Goal: Check status: Check status

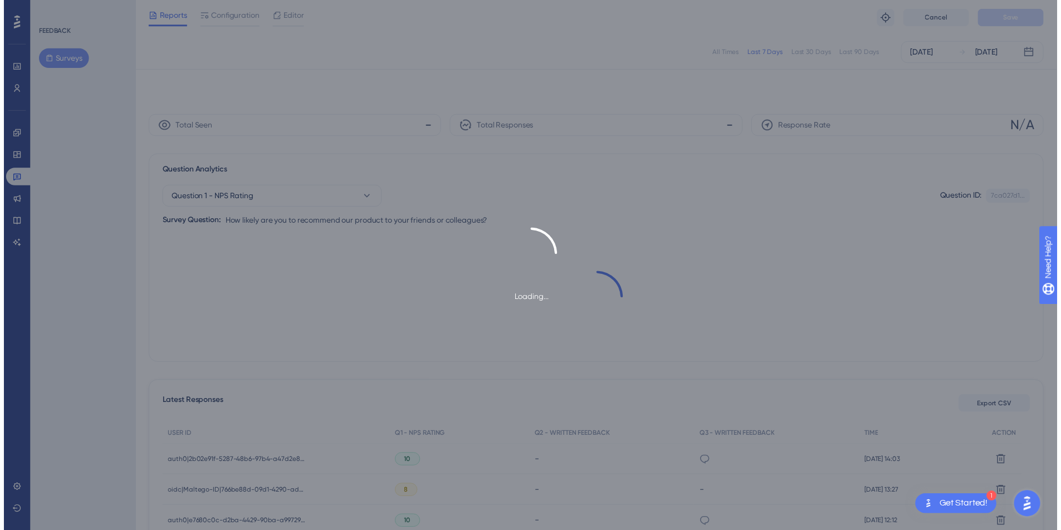
scroll to position [52, 0]
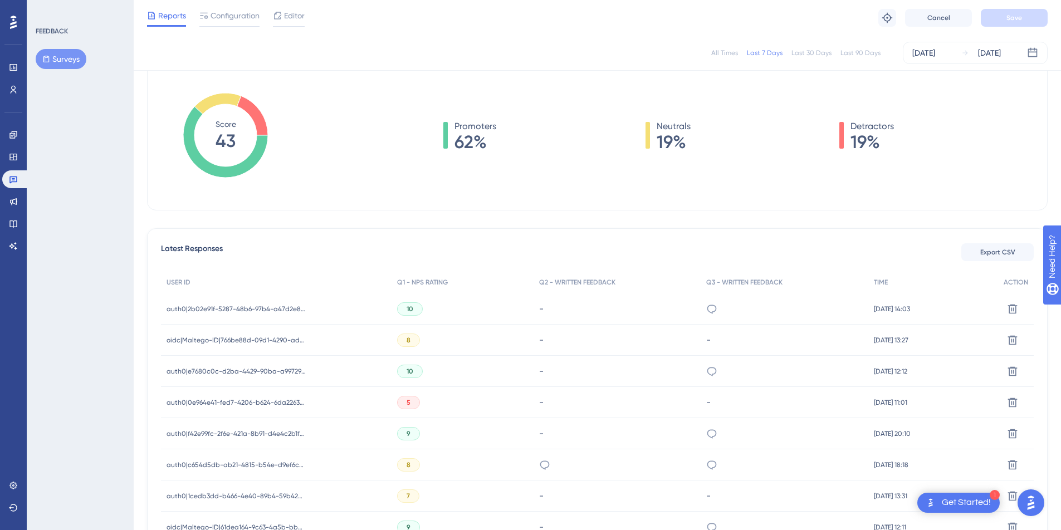
scroll to position [99, 0]
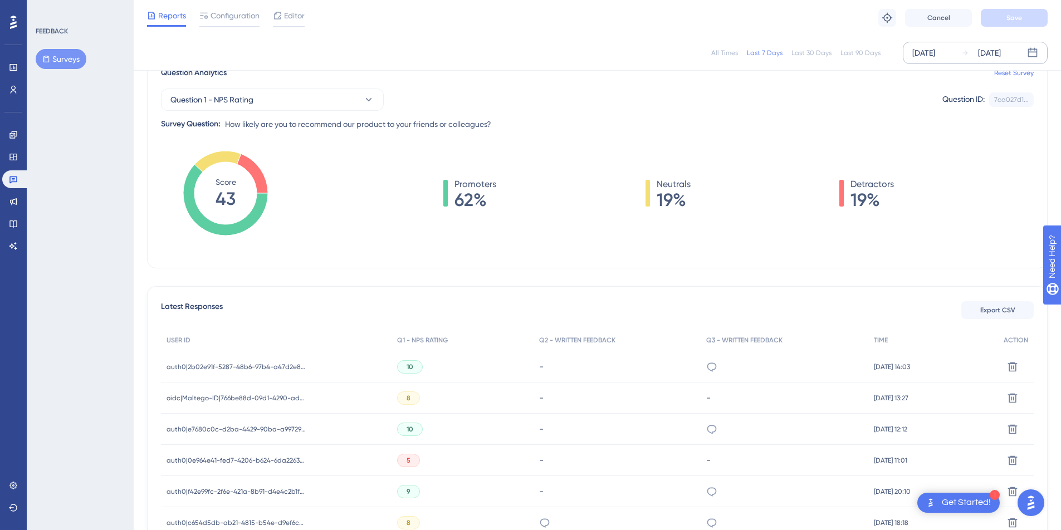
click at [935, 48] on div "[DATE]" at bounding box center [923, 52] width 23 height 13
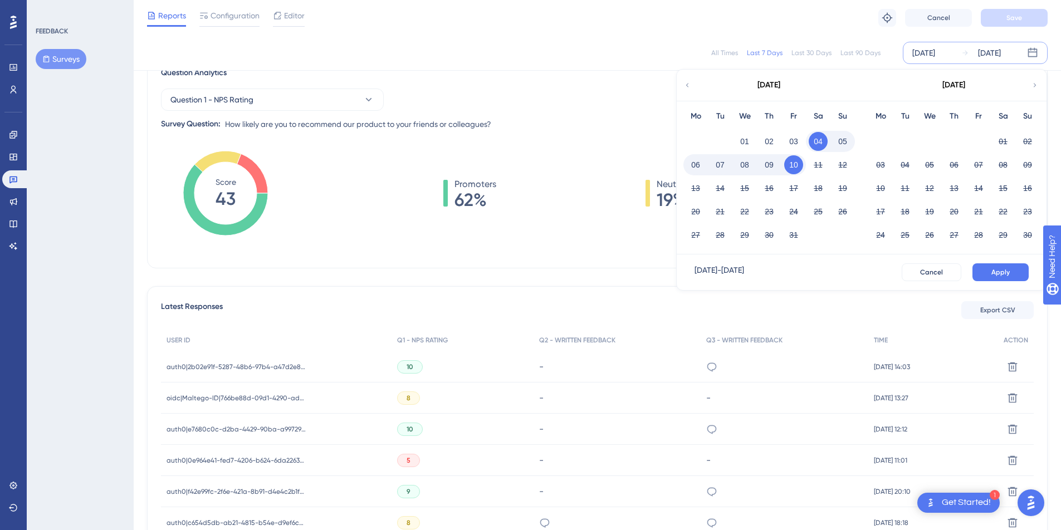
click at [747, 167] on button "08" at bounding box center [744, 164] width 19 height 19
click at [1001, 267] on button "Apply" at bounding box center [1000, 272] width 56 height 18
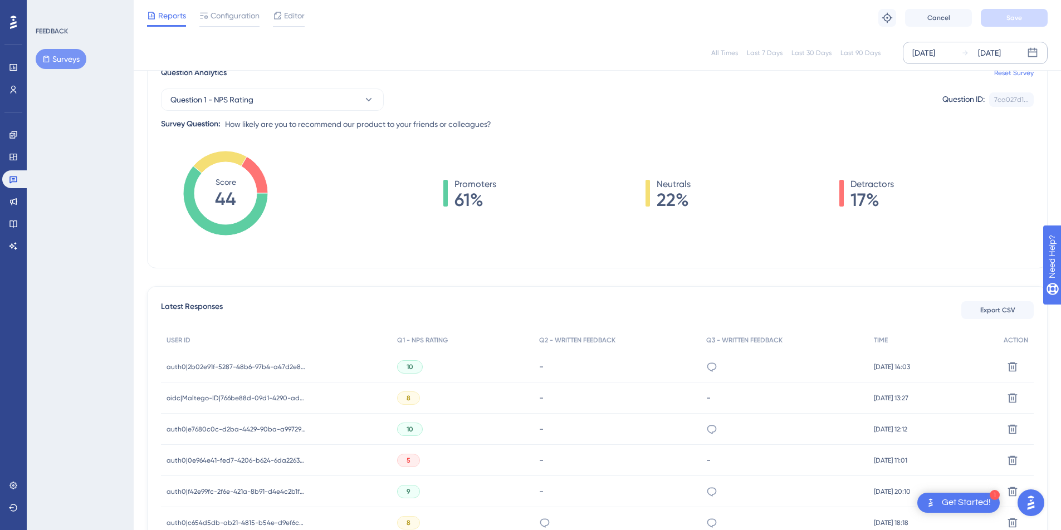
click at [931, 56] on div "Oct 08 2025" at bounding box center [923, 52] width 23 height 13
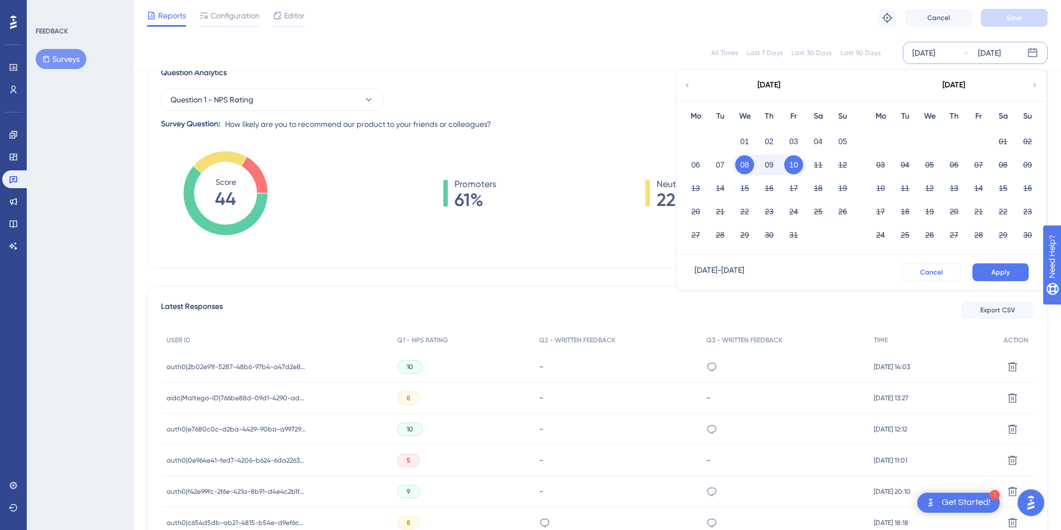
click at [928, 273] on span "Cancel" at bounding box center [931, 272] width 23 height 9
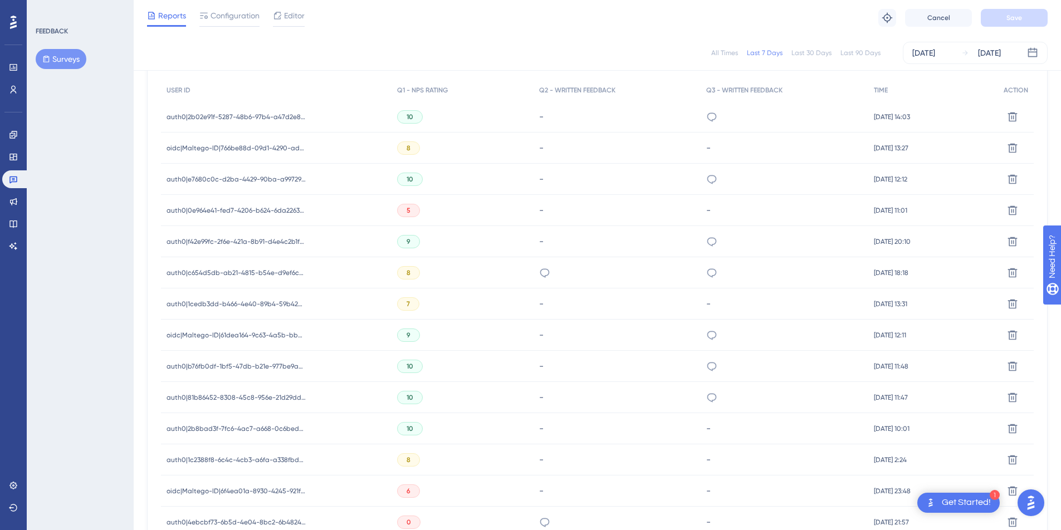
scroll to position [340, 0]
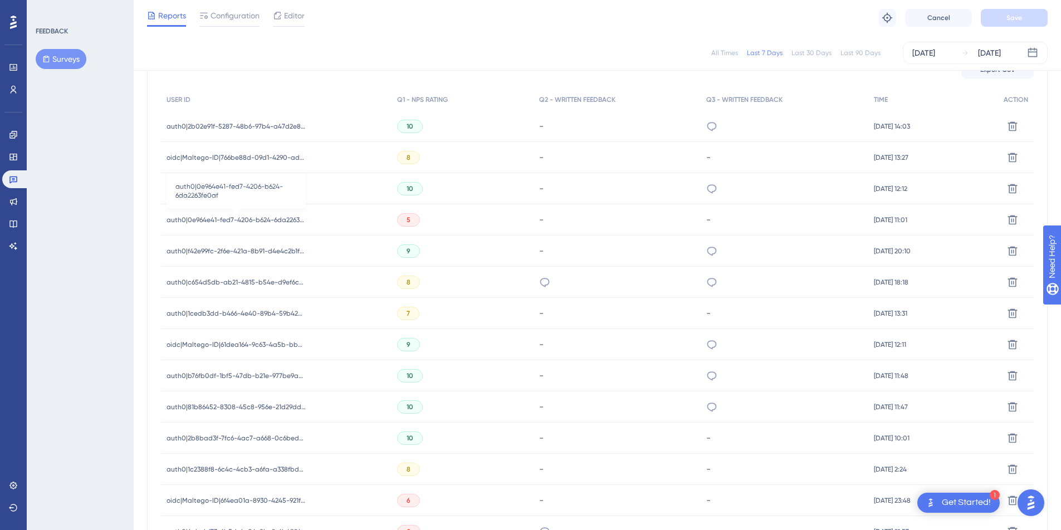
click at [263, 221] on span "auth0|0e964e41-fed7-4206-b624-6da2263fe0af" at bounding box center [236, 220] width 139 height 9
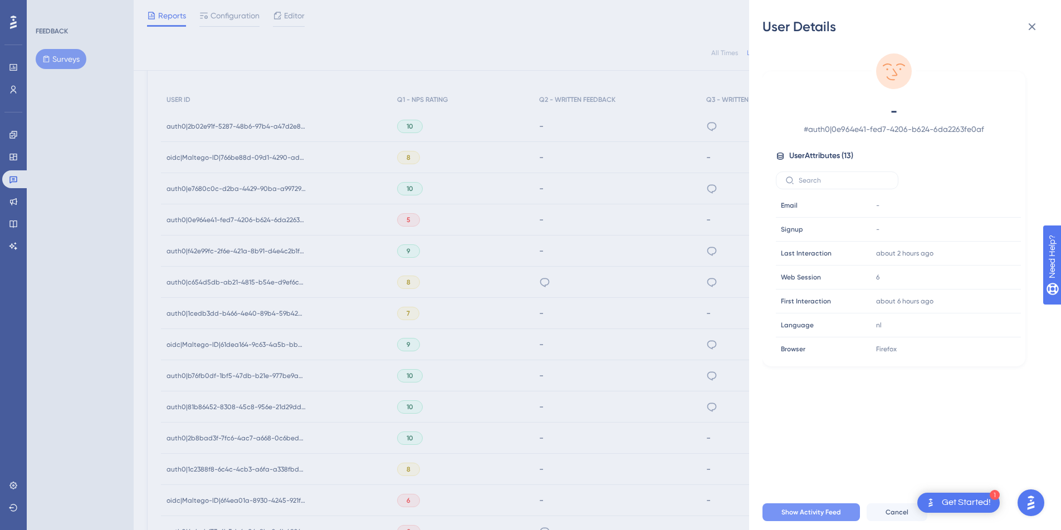
click at [817, 516] on span "Show Activity Feed" at bounding box center [811, 512] width 60 height 9
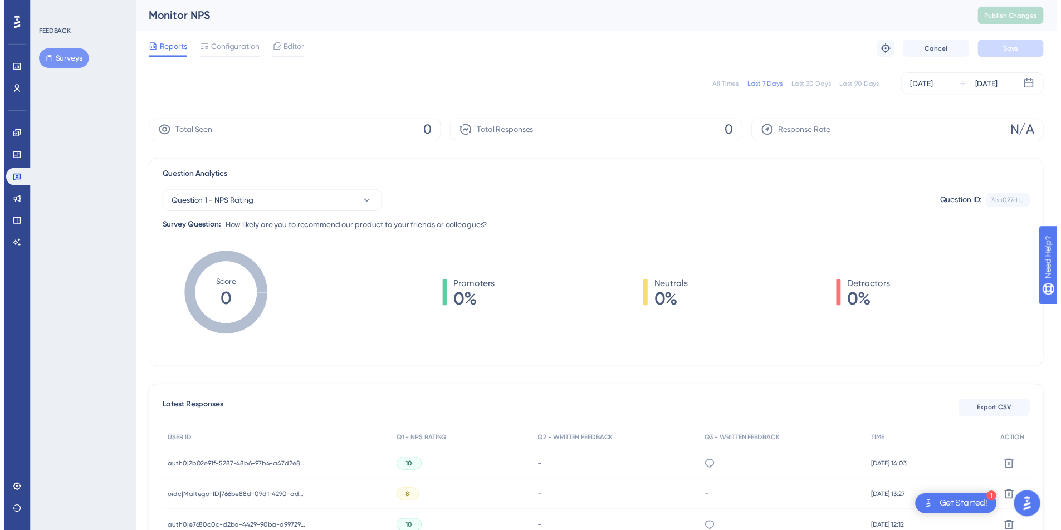
scroll to position [340, 0]
